Goal: Information Seeking & Learning: Learn about a topic

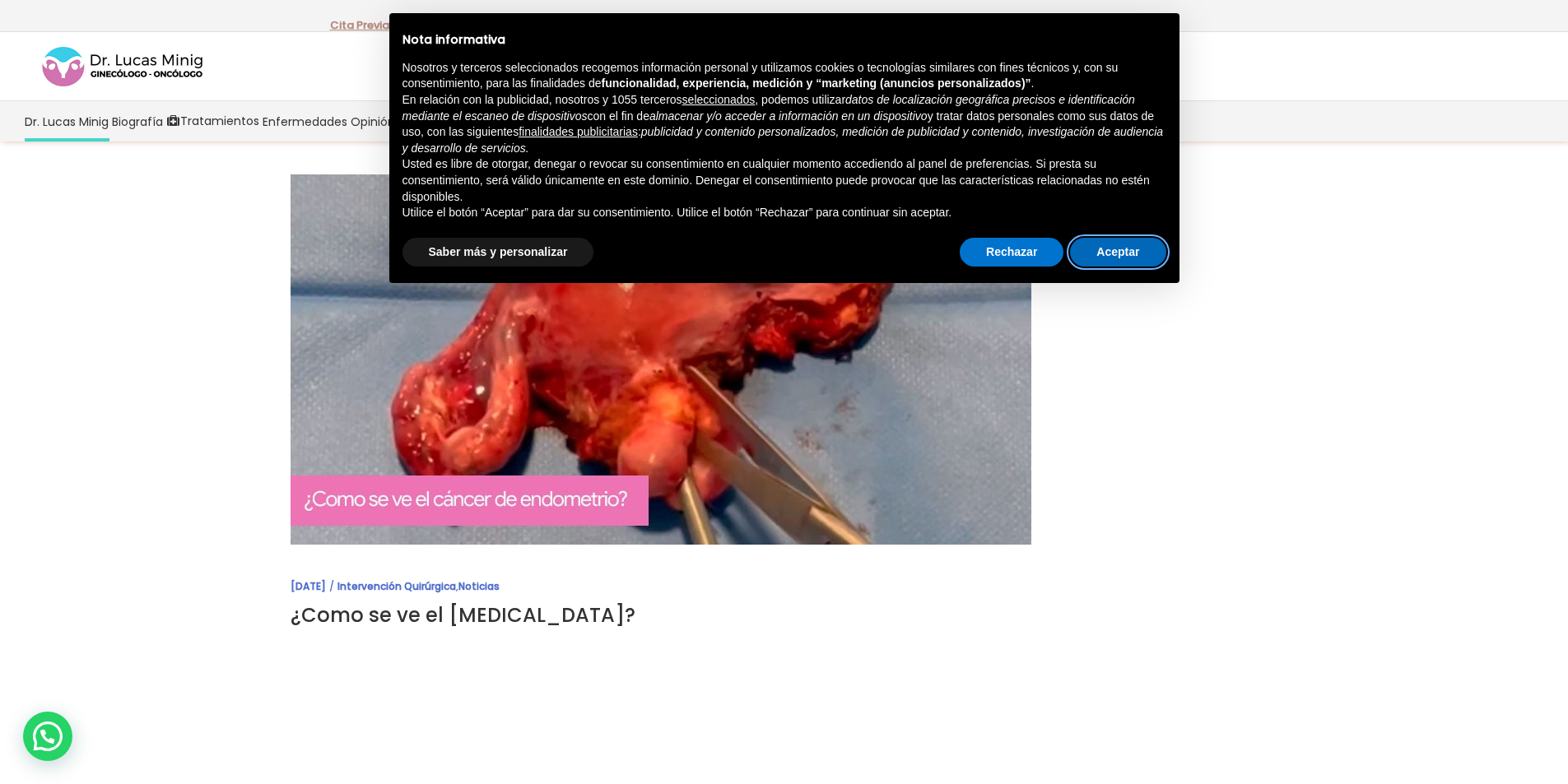
click at [1122, 250] on button "Aceptar" at bounding box center [1118, 253] width 96 height 30
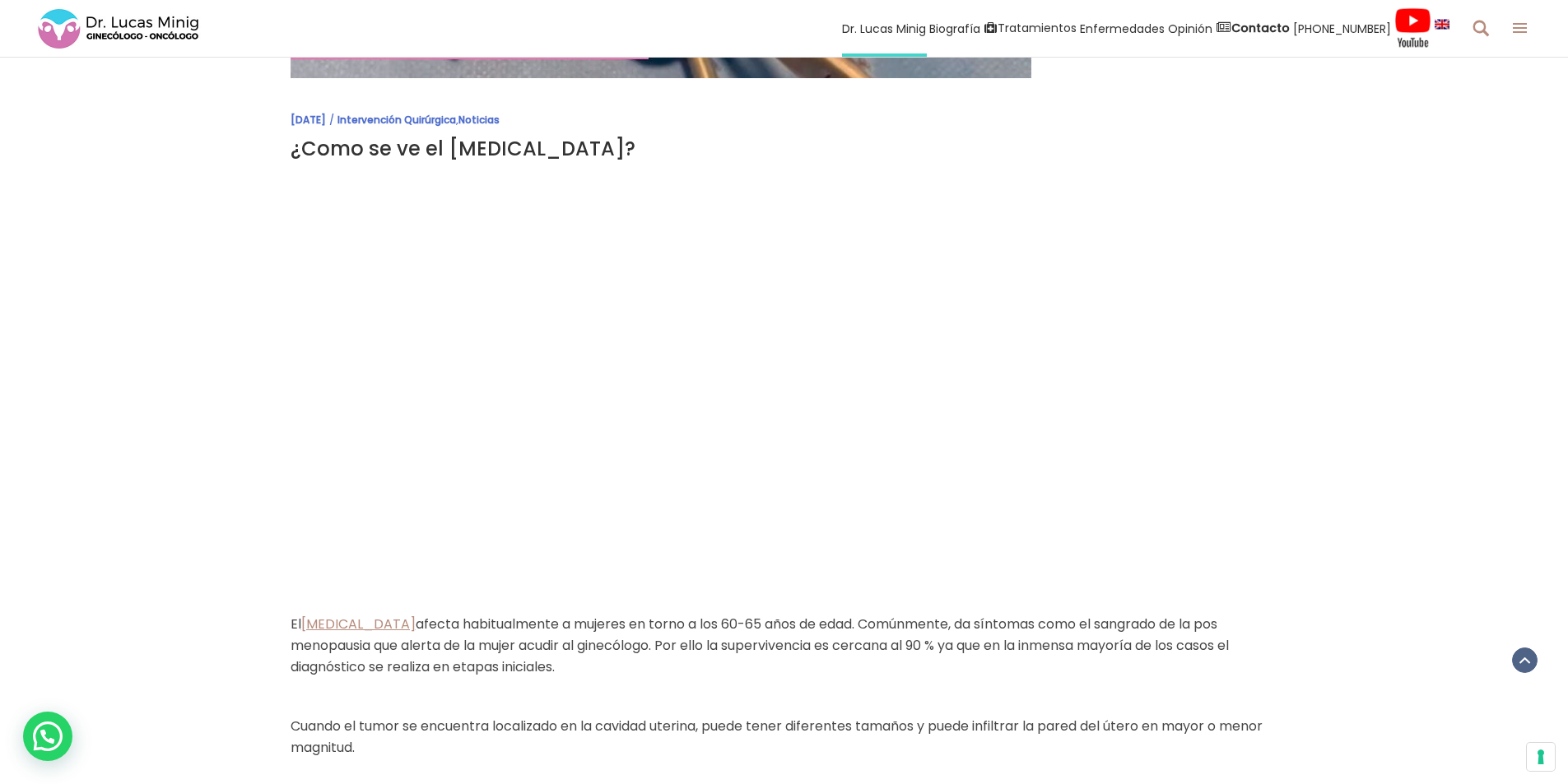
scroll to position [468, 0]
click at [1319, 498] on div "[DATE] Intervención Quirúrgica , Noticias ¿Como se ve el [MEDICAL_DATA]? El [ME…" at bounding box center [784, 665] width 1568 height 1982
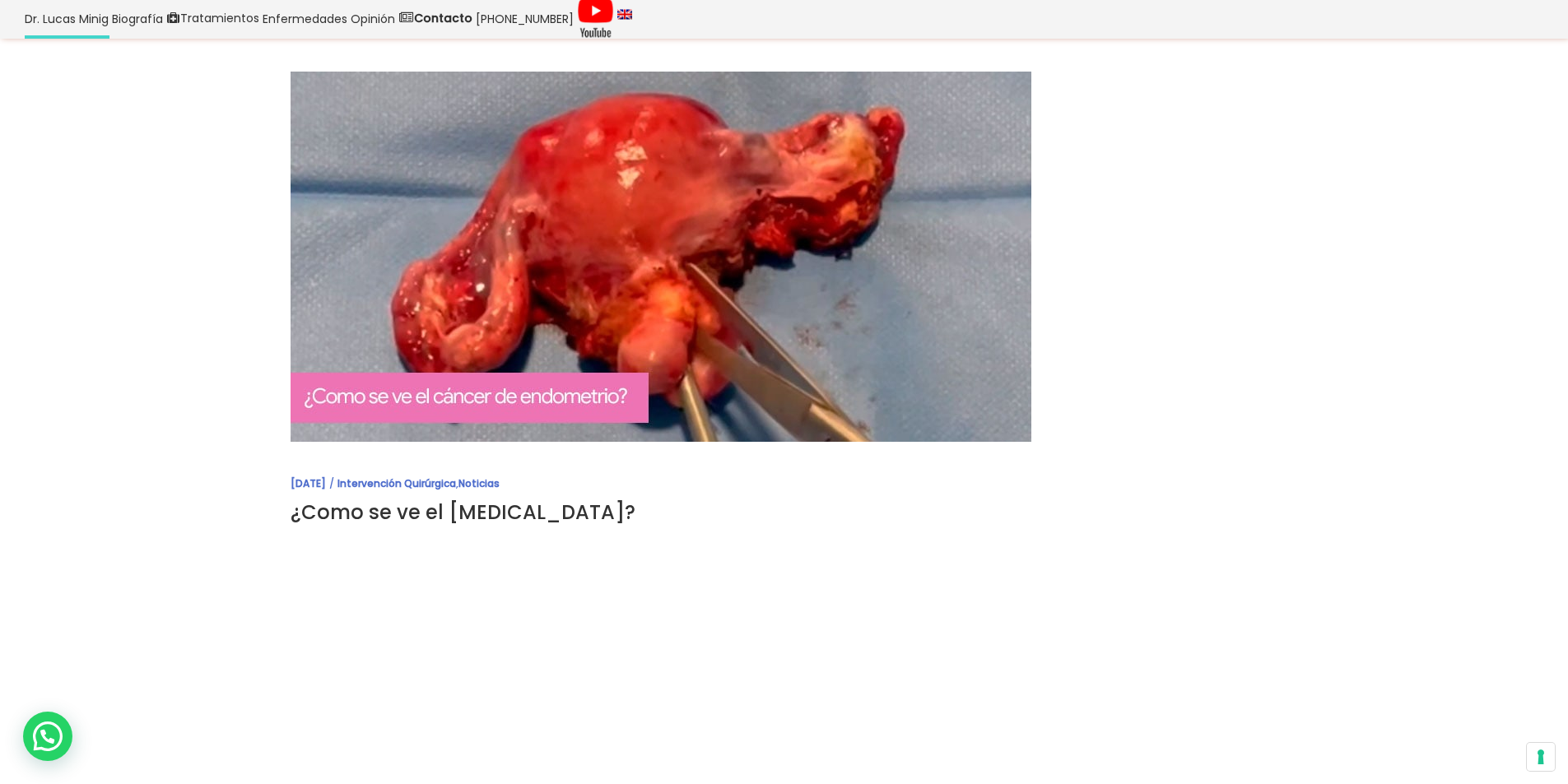
scroll to position [0, 0]
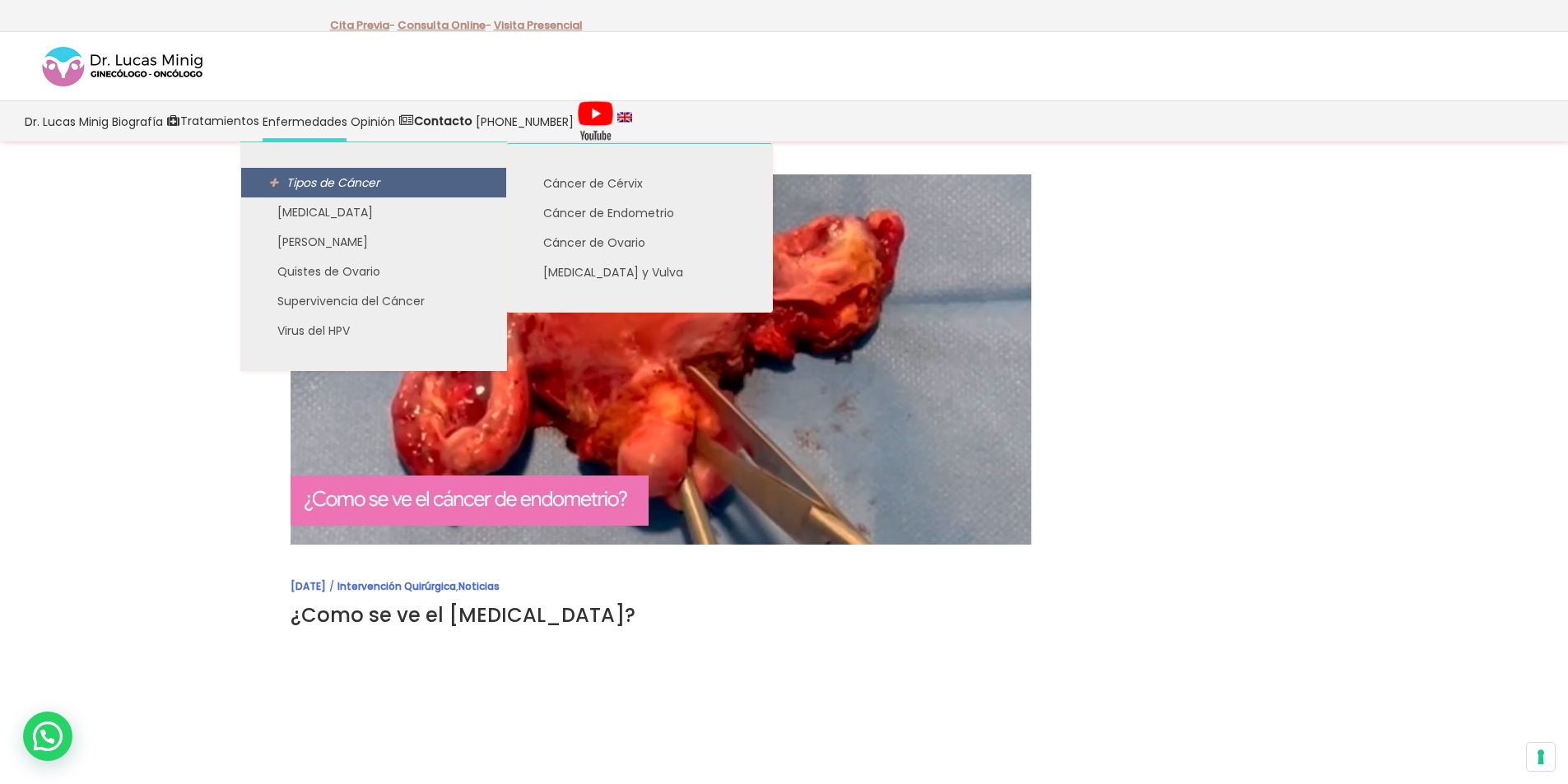
click at [367, 181] on span "Tipos de Cáncer" at bounding box center [333, 183] width 93 height 17
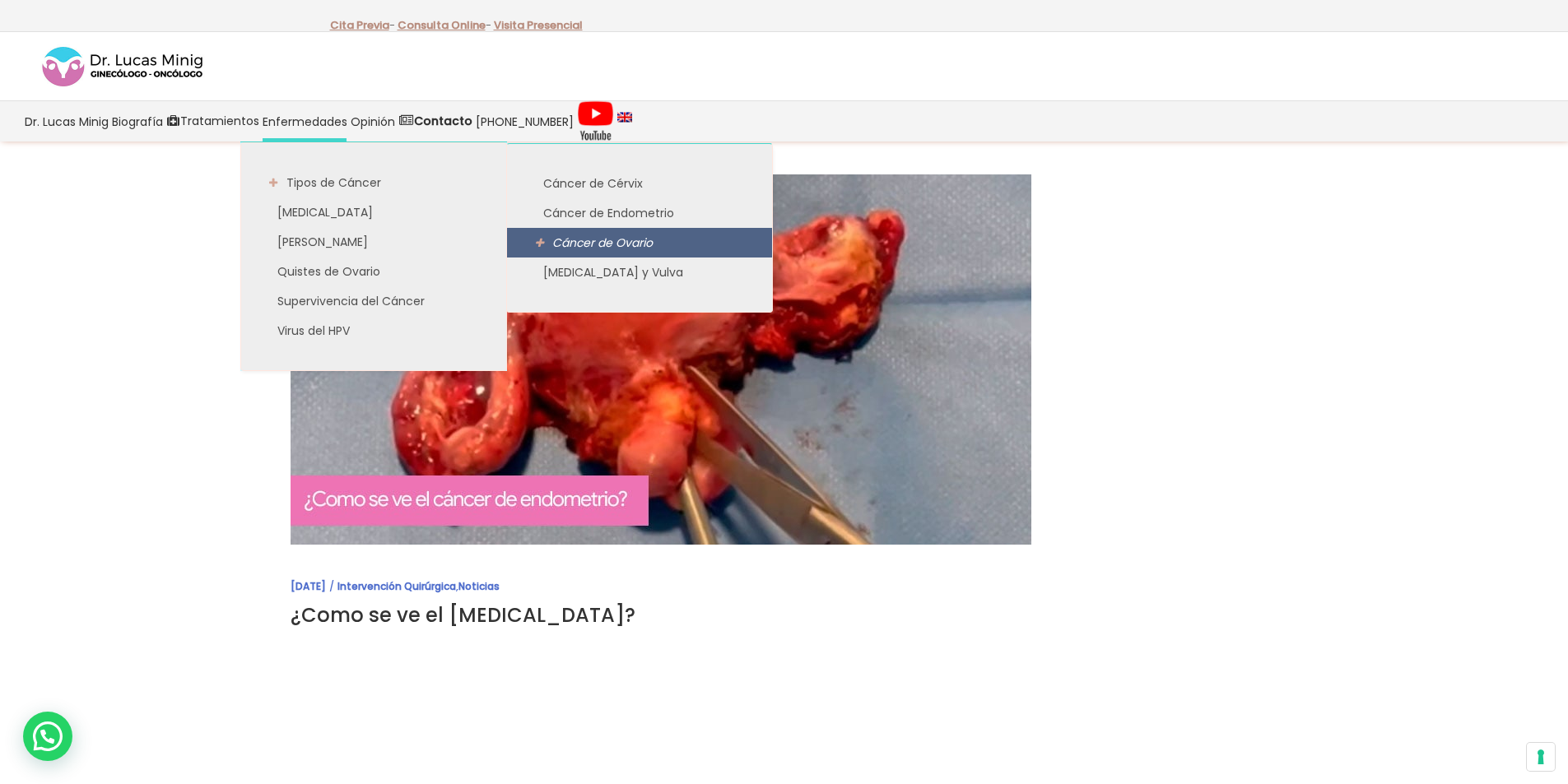
click at [597, 232] on link "Cáncer de Ovario" at bounding box center [640, 243] width 265 height 30
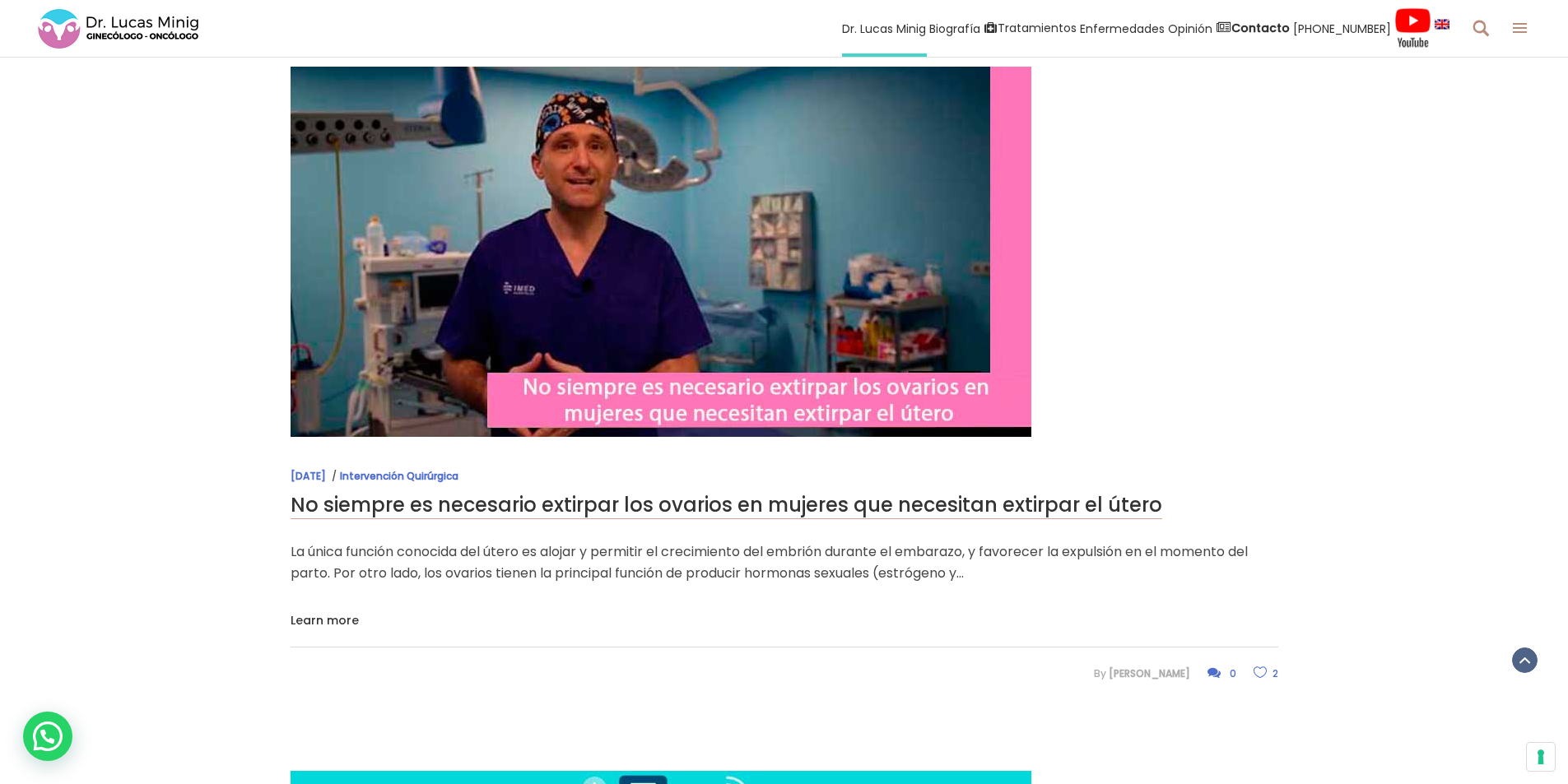
scroll to position [3585, 0]
